Goal: Task Accomplishment & Management: Use online tool/utility

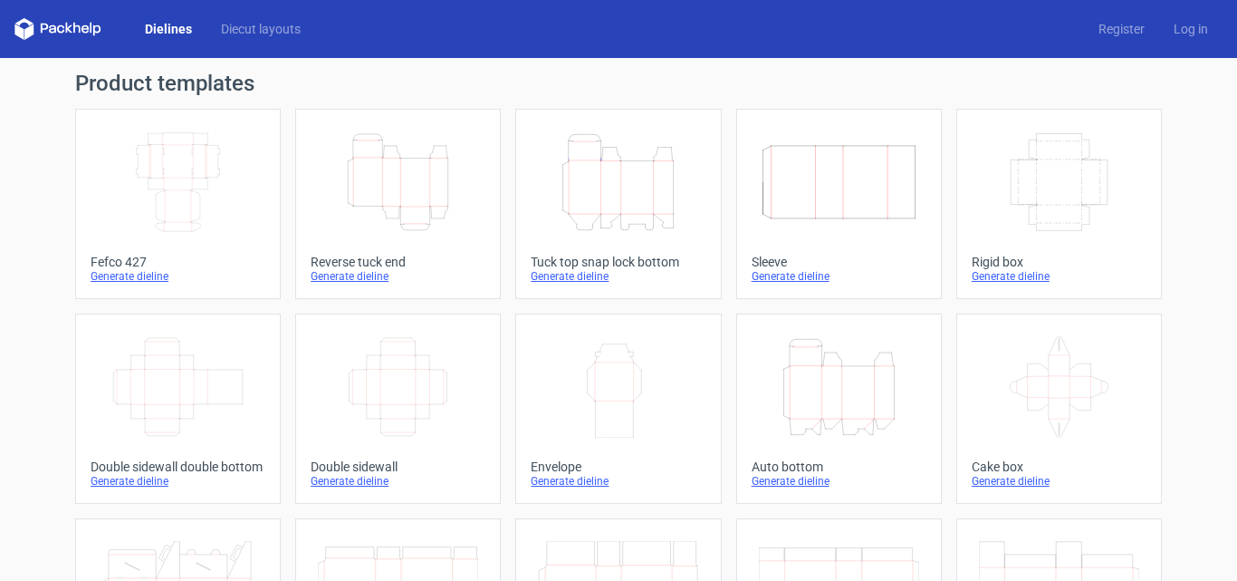
click at [350, 270] on div "Generate dieline" at bounding box center [398, 276] width 175 height 14
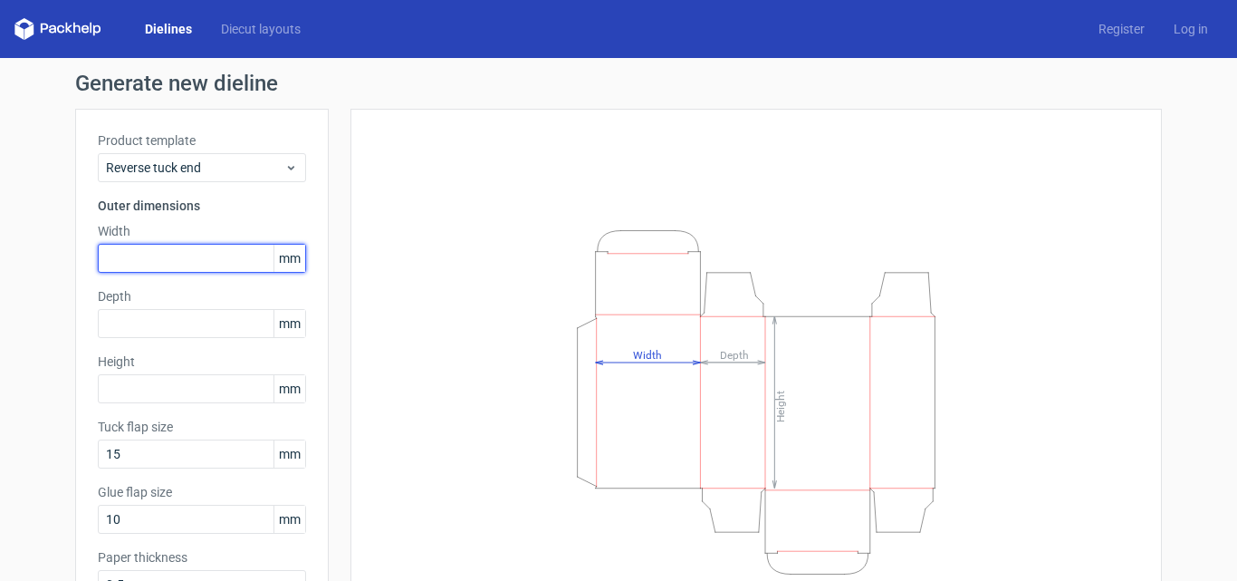
drag, startPoint x: 187, startPoint y: 249, endPoint x: 180, endPoint y: 257, distance: 10.3
click at [180, 257] on input "text" at bounding box center [202, 258] width 208 height 29
type input "92"
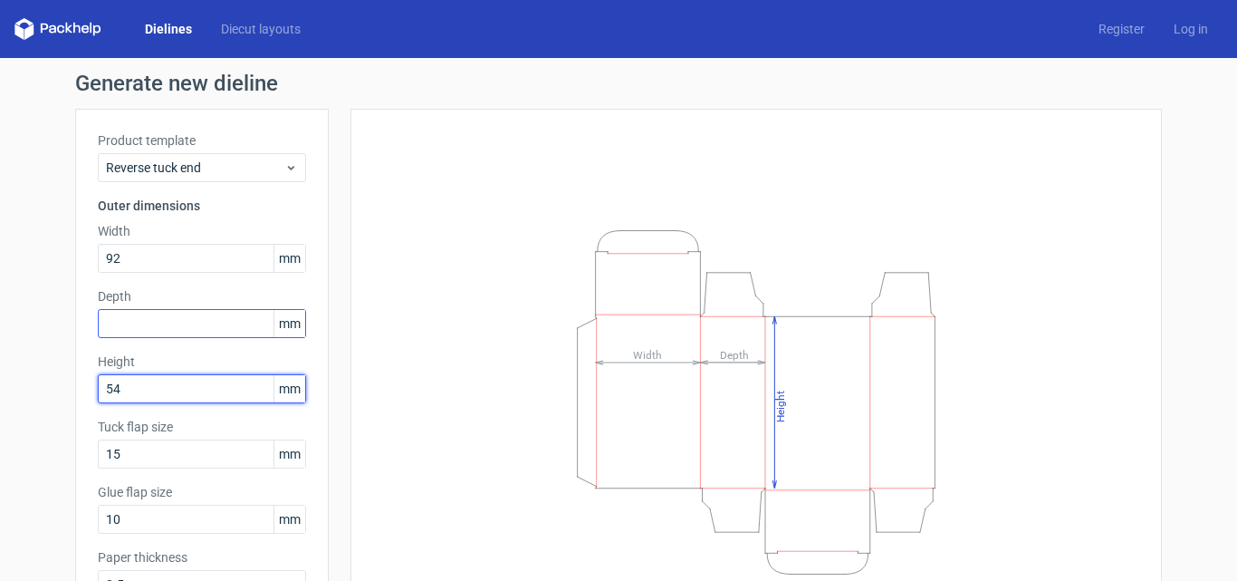
type input "54"
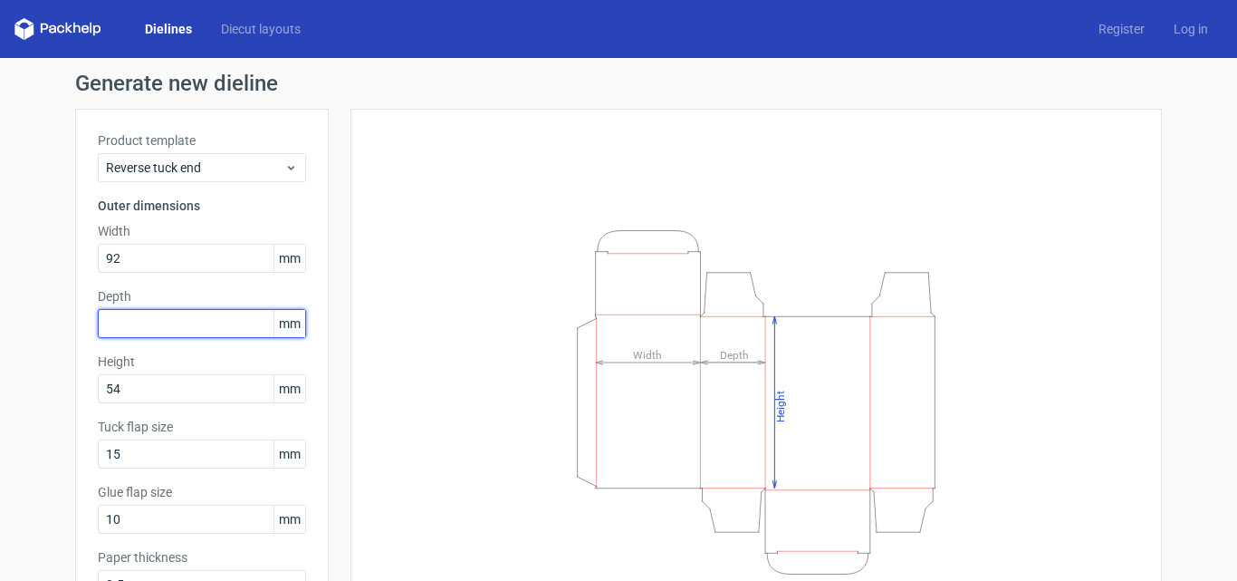
click at [182, 310] on input "text" at bounding box center [202, 323] width 208 height 29
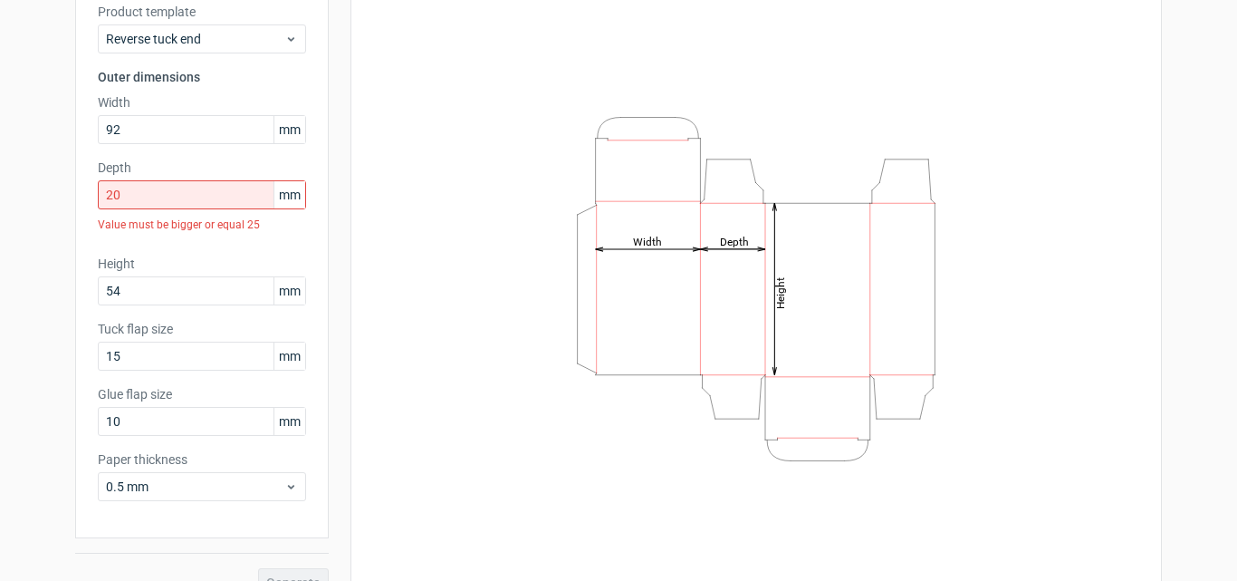
click at [287, 553] on div "Generate" at bounding box center [202, 567] width 254 height 59
click at [204, 188] on input "20" at bounding box center [202, 194] width 208 height 29
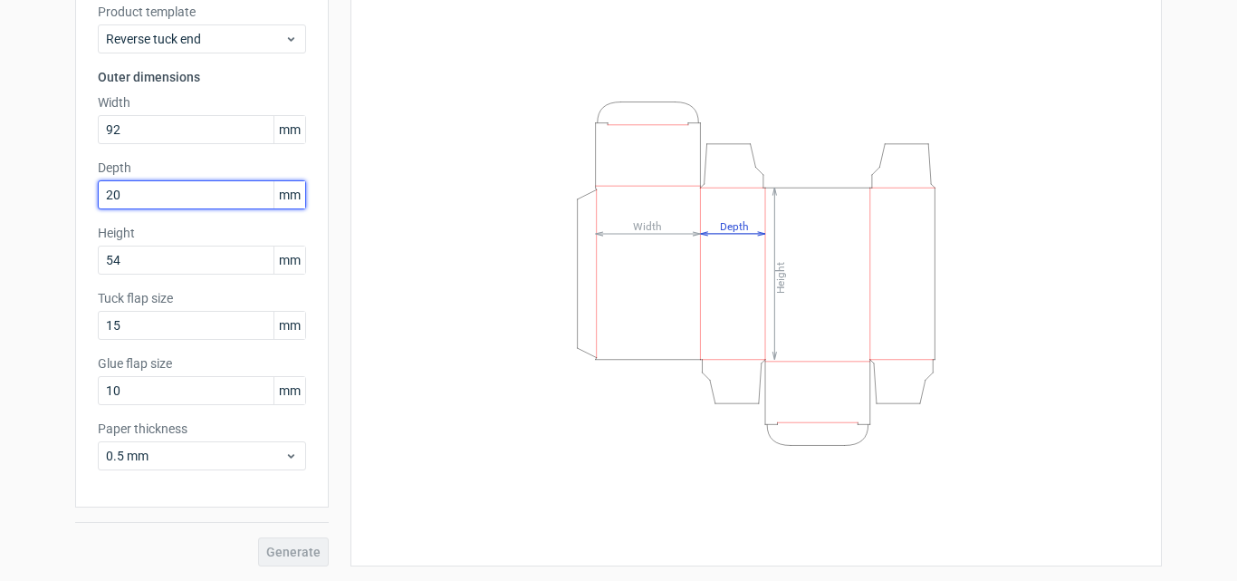
type input "2"
type input "50"
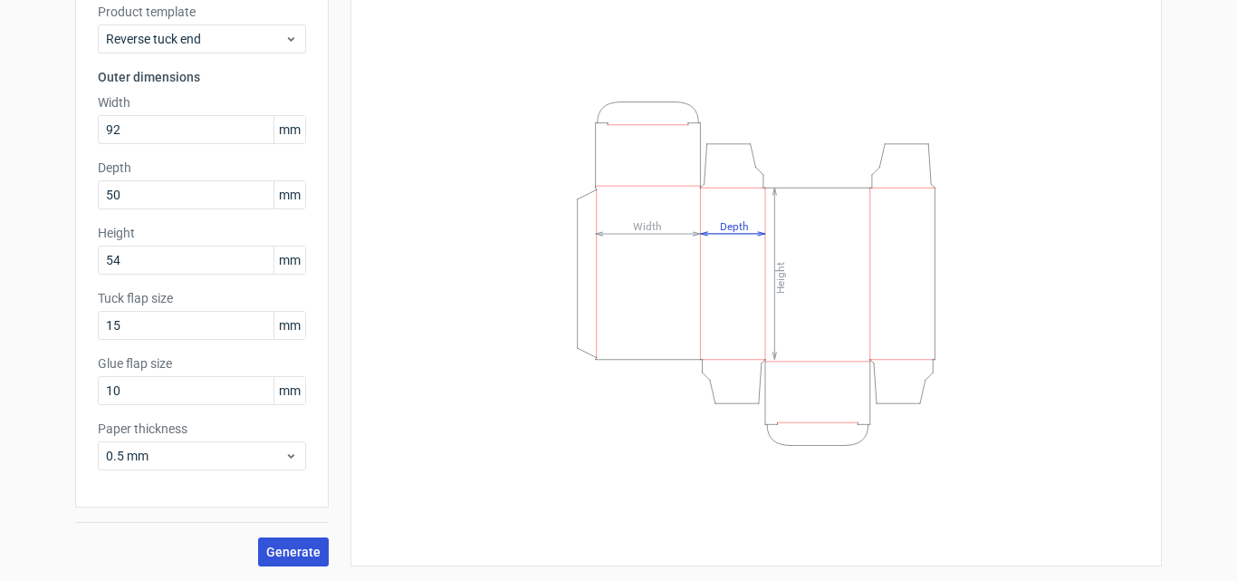
click at [304, 547] on span "Generate" at bounding box center [293, 551] width 54 height 13
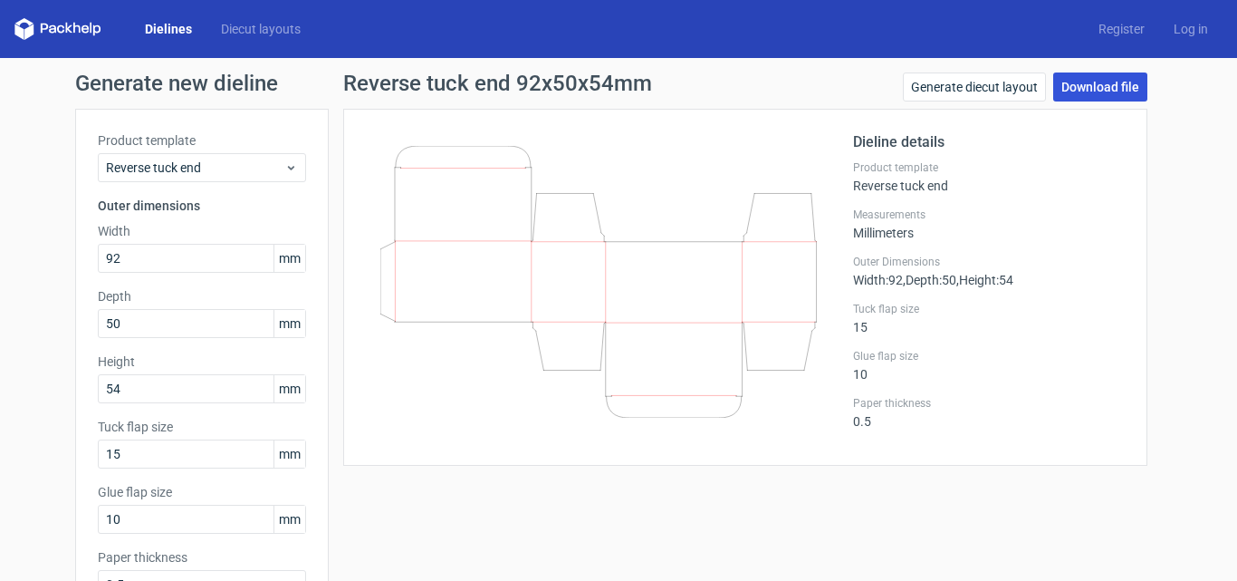
click at [1111, 85] on link "Download file" at bounding box center [1101, 86] width 94 height 29
